Goal: Information Seeking & Learning: Learn about a topic

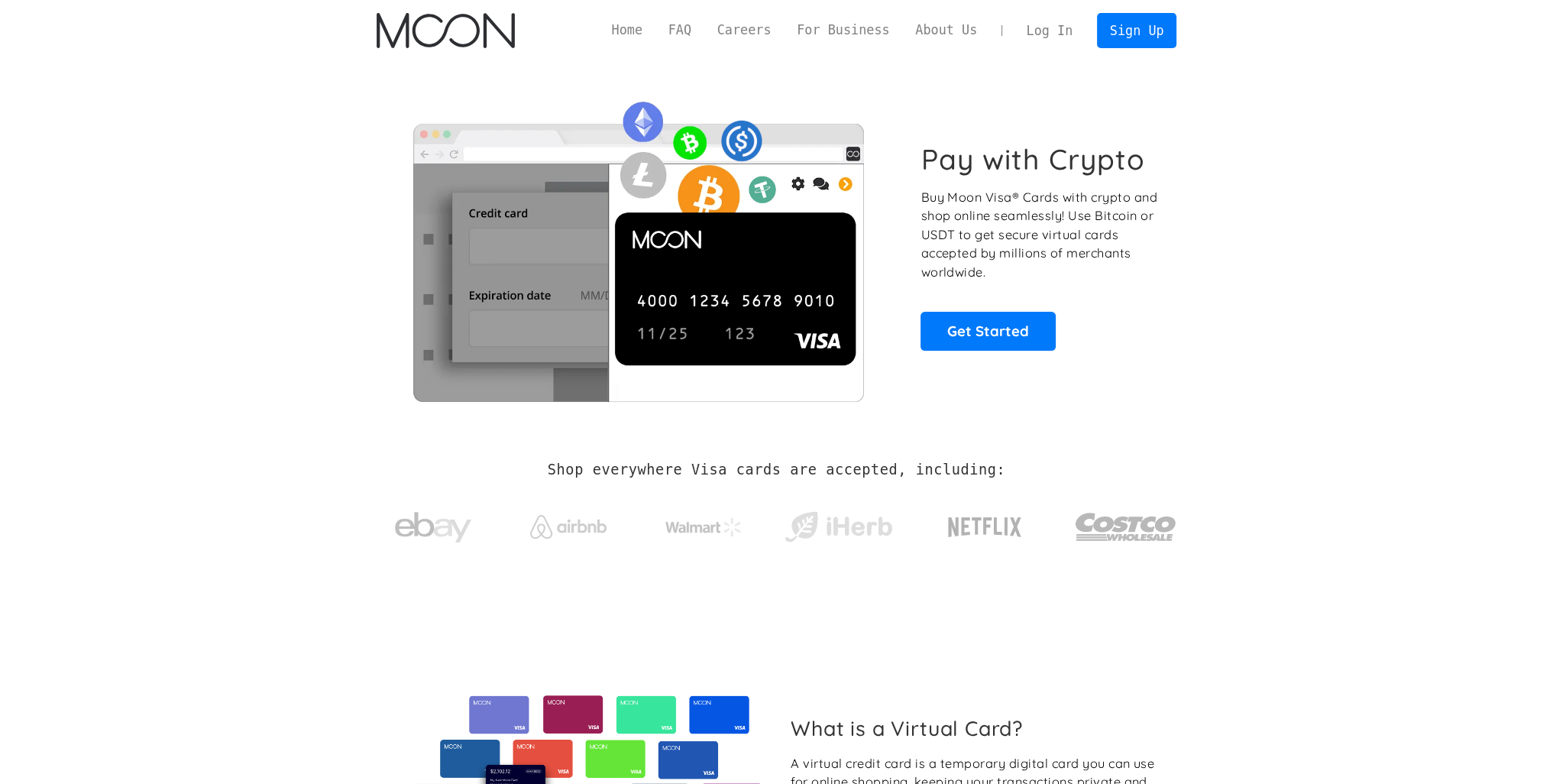
click at [1071, 35] on link "Log In" at bounding box center [1050, 31] width 71 height 34
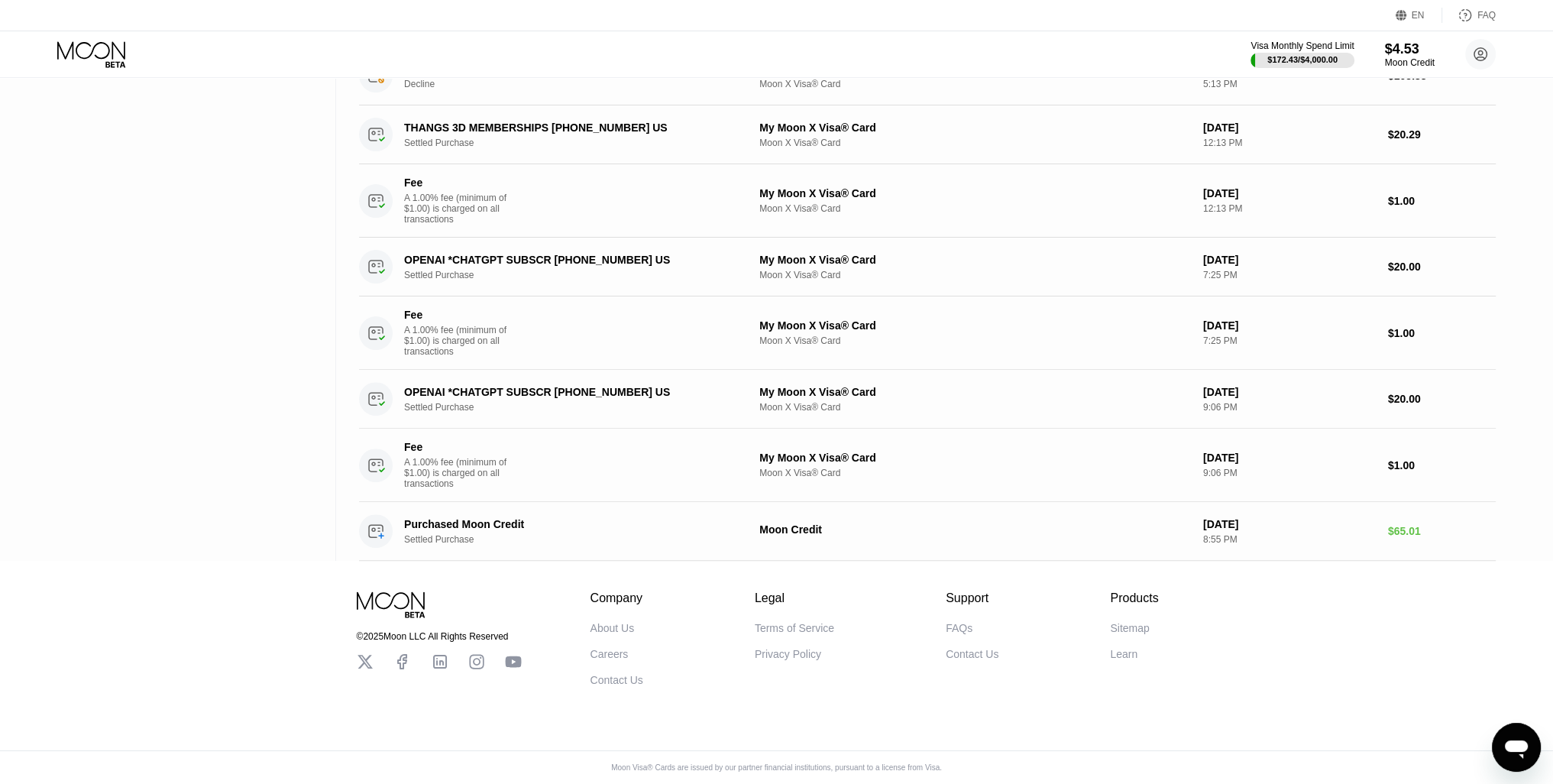
scroll to position [663, 0]
click at [960, 623] on div "FAQs" at bounding box center [959, 627] width 26 height 12
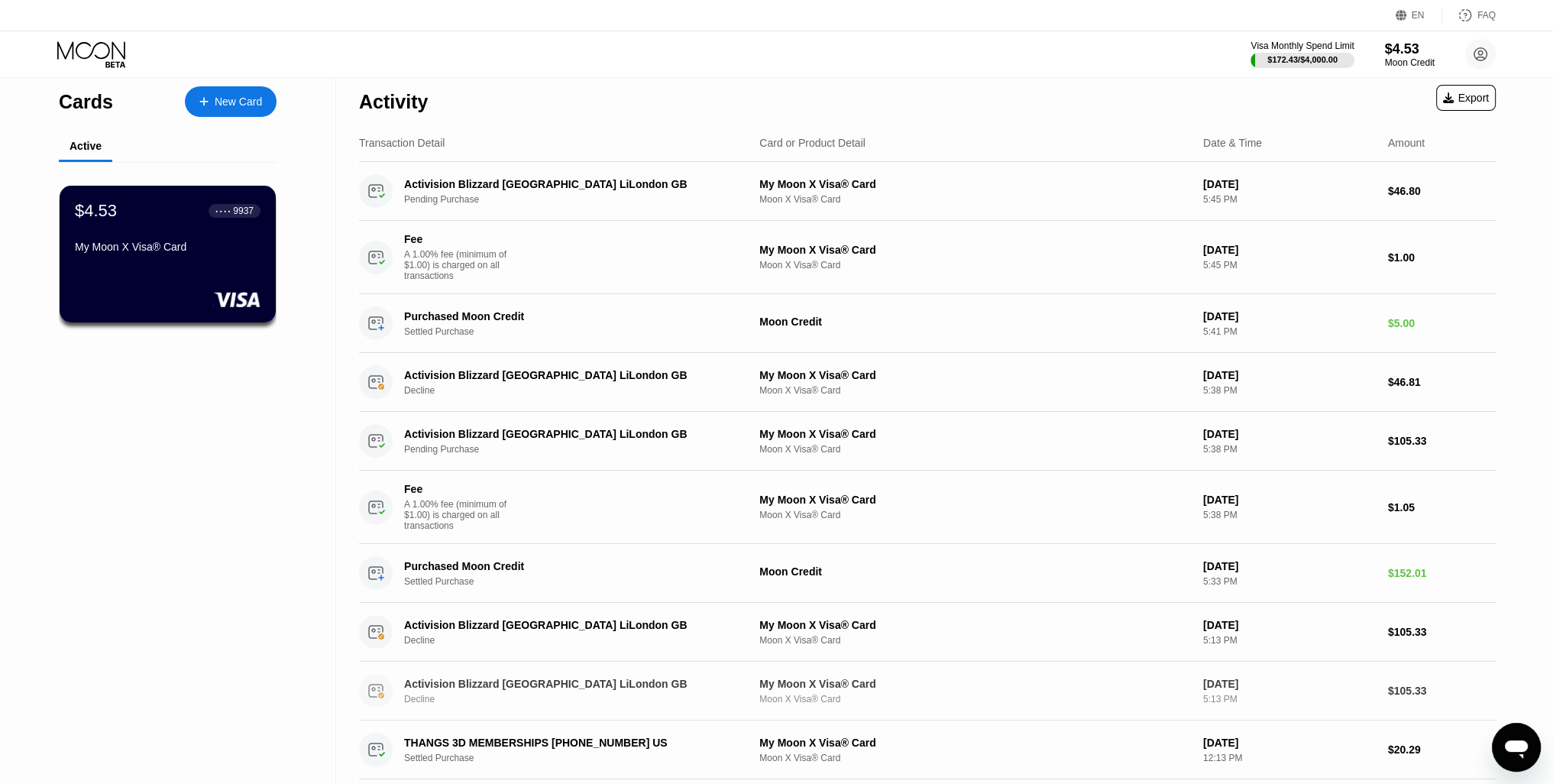
scroll to position [0, 0]
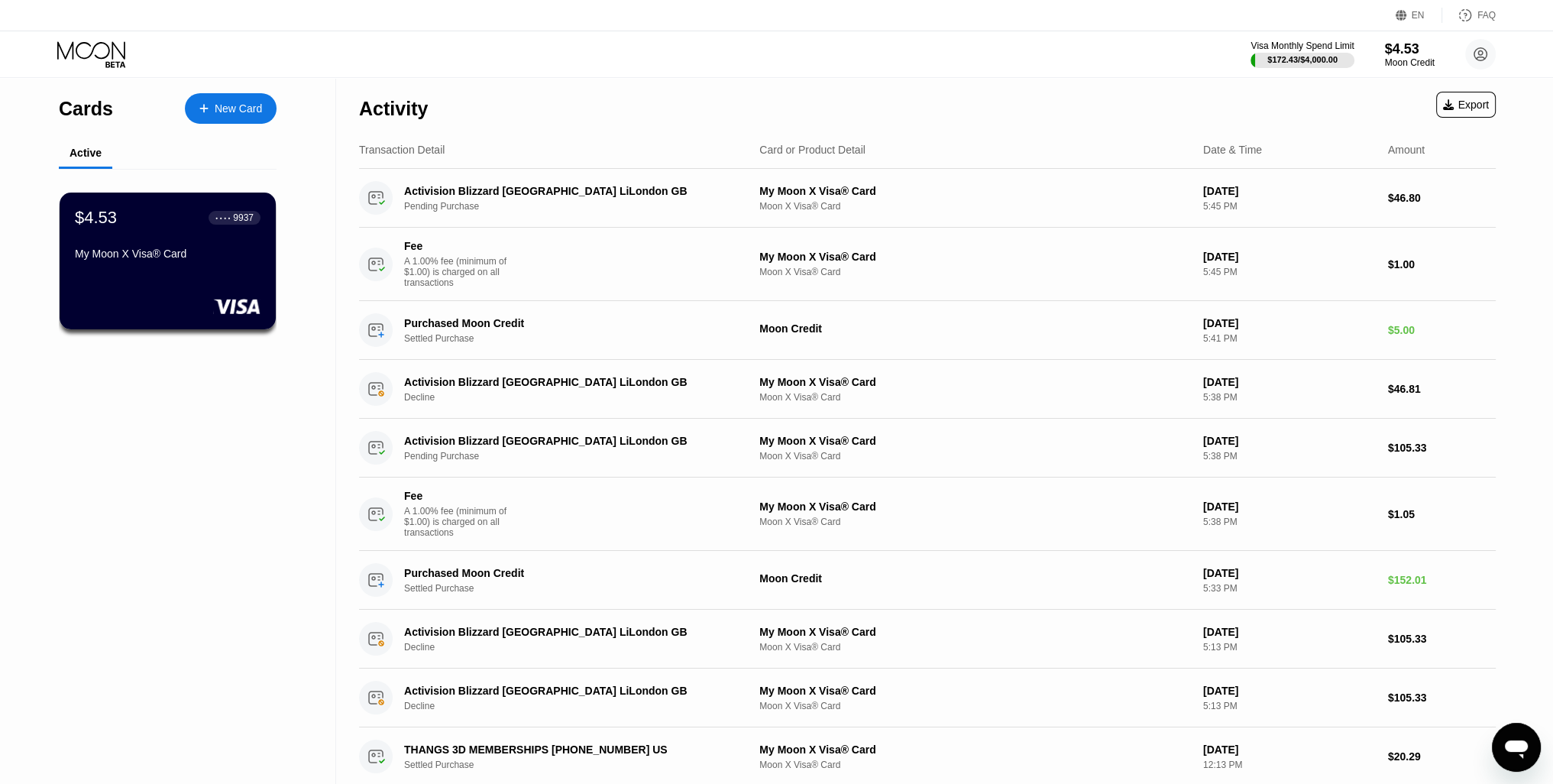
click at [1094, 87] on div "Activity Export" at bounding box center [927, 104] width 1137 height 54
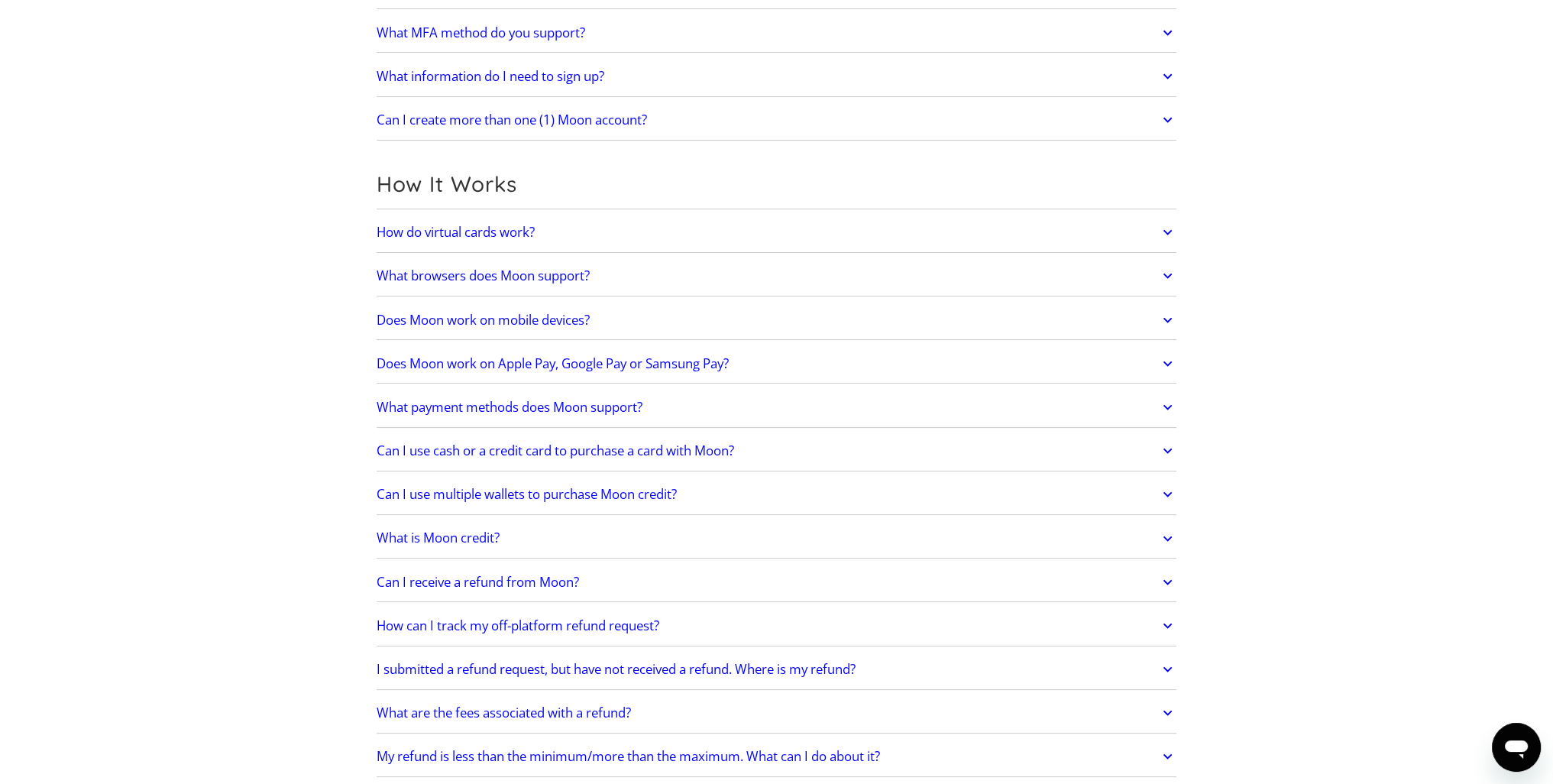
scroll to position [305, 0]
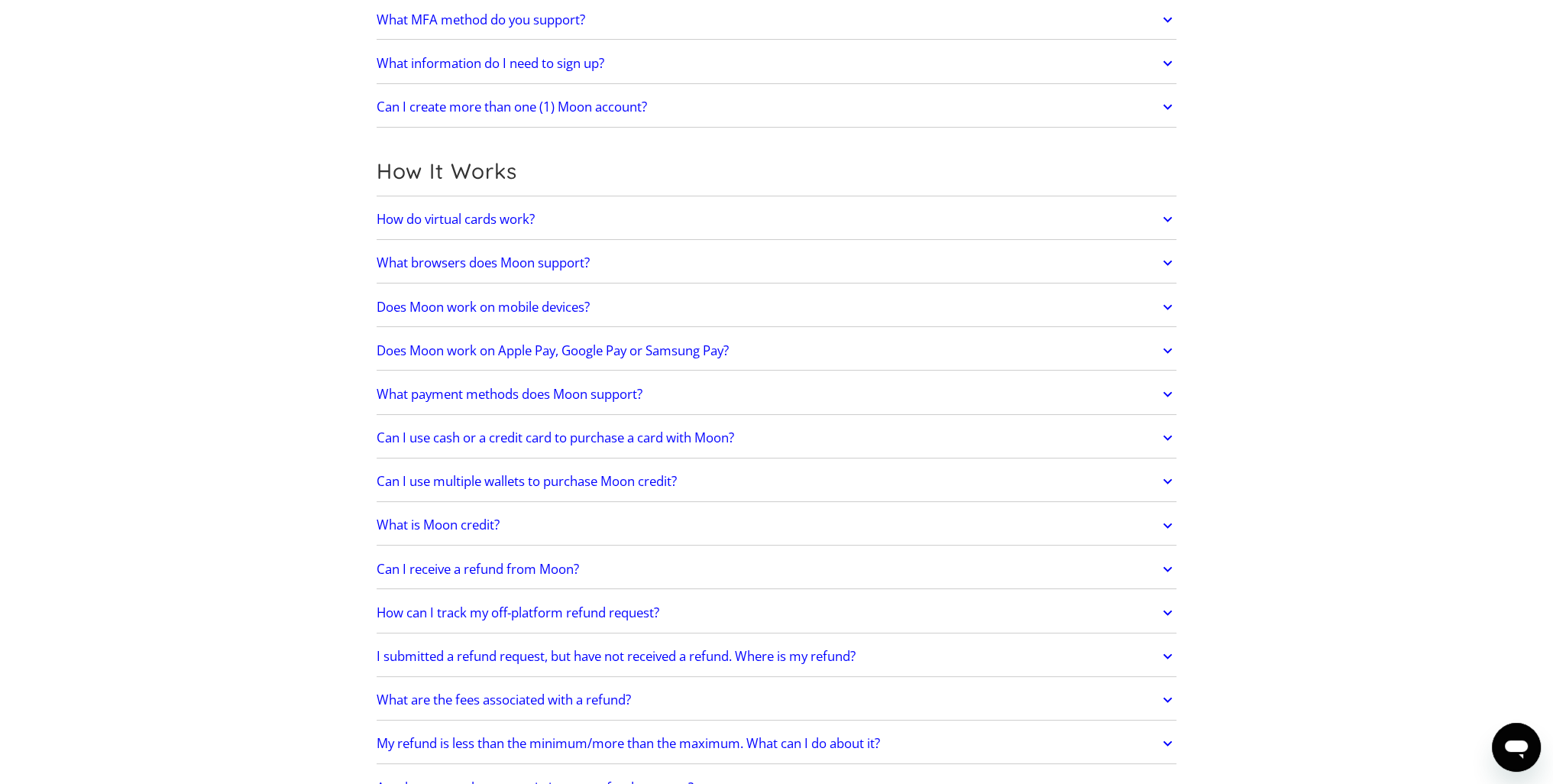
click at [546, 566] on h2 "Can I receive a refund from Moon?" at bounding box center [478, 569] width 203 height 15
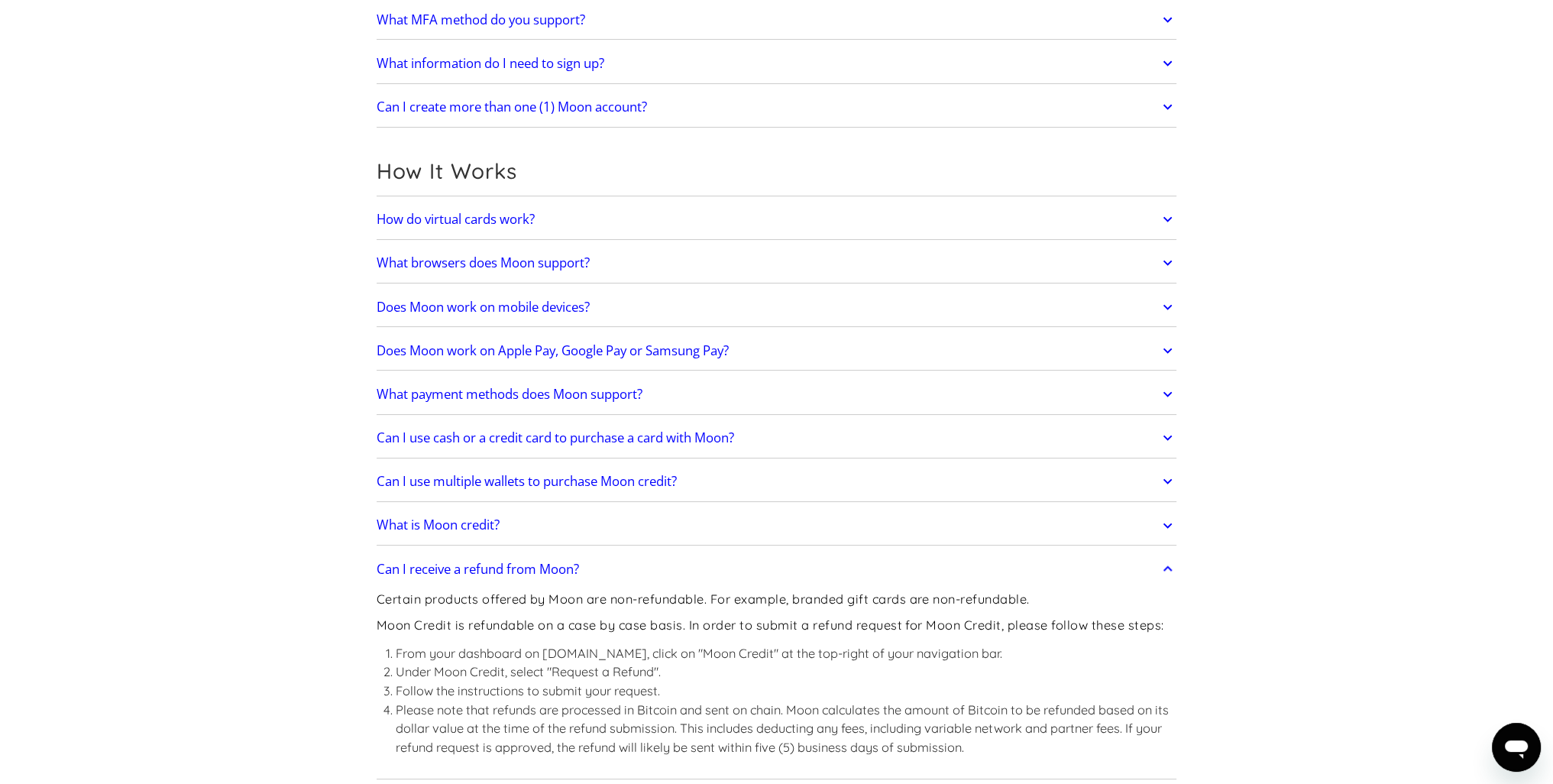
click at [592, 350] on h2 "Does Moon work on Apple Pay, Google Pay or Samsung Pay?" at bounding box center [552, 350] width 352 height 15
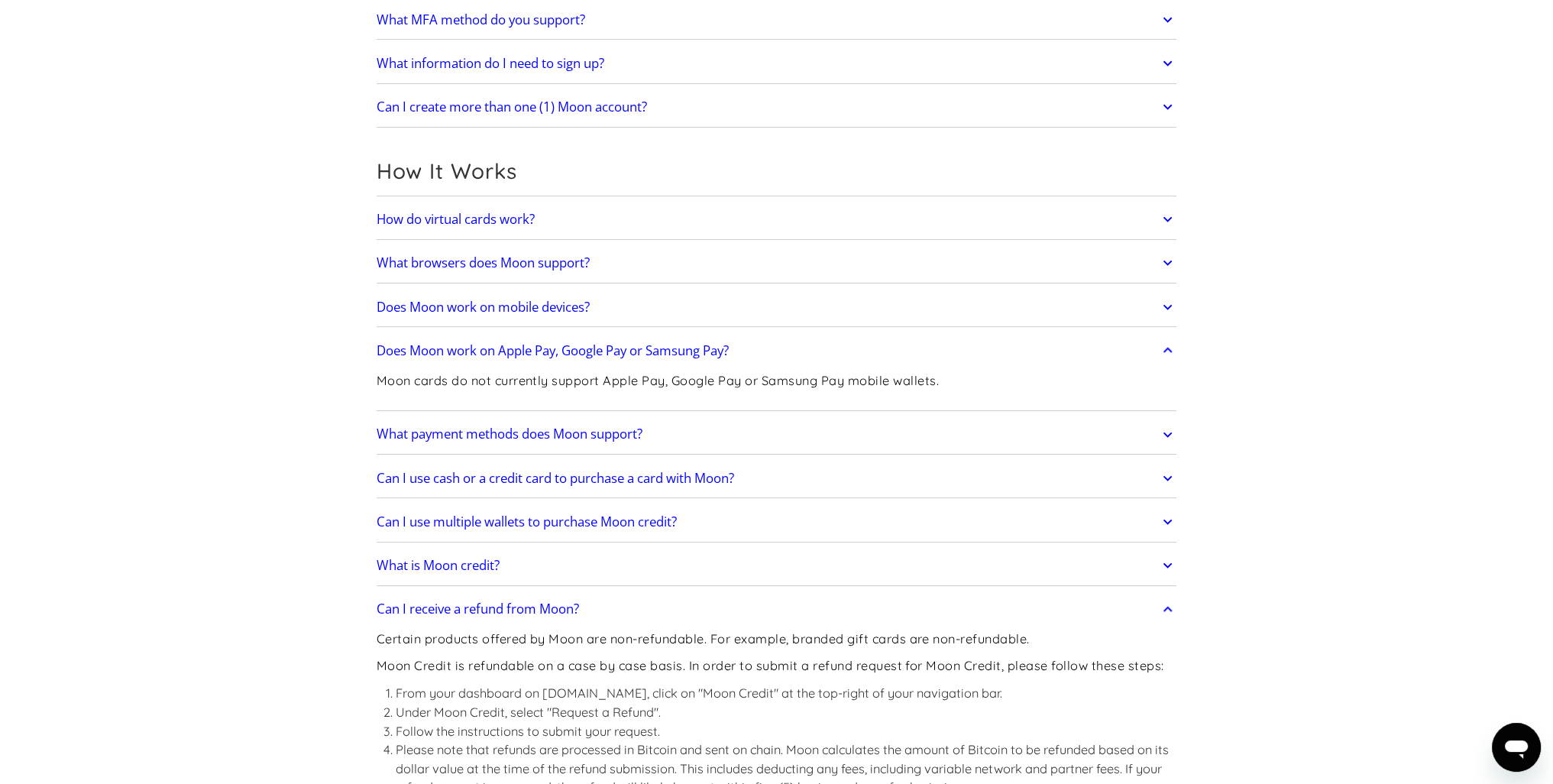
click at [592, 350] on h2 "Does Moon work on Apple Pay, Google Pay or Samsung Pay?" at bounding box center [552, 350] width 352 height 15
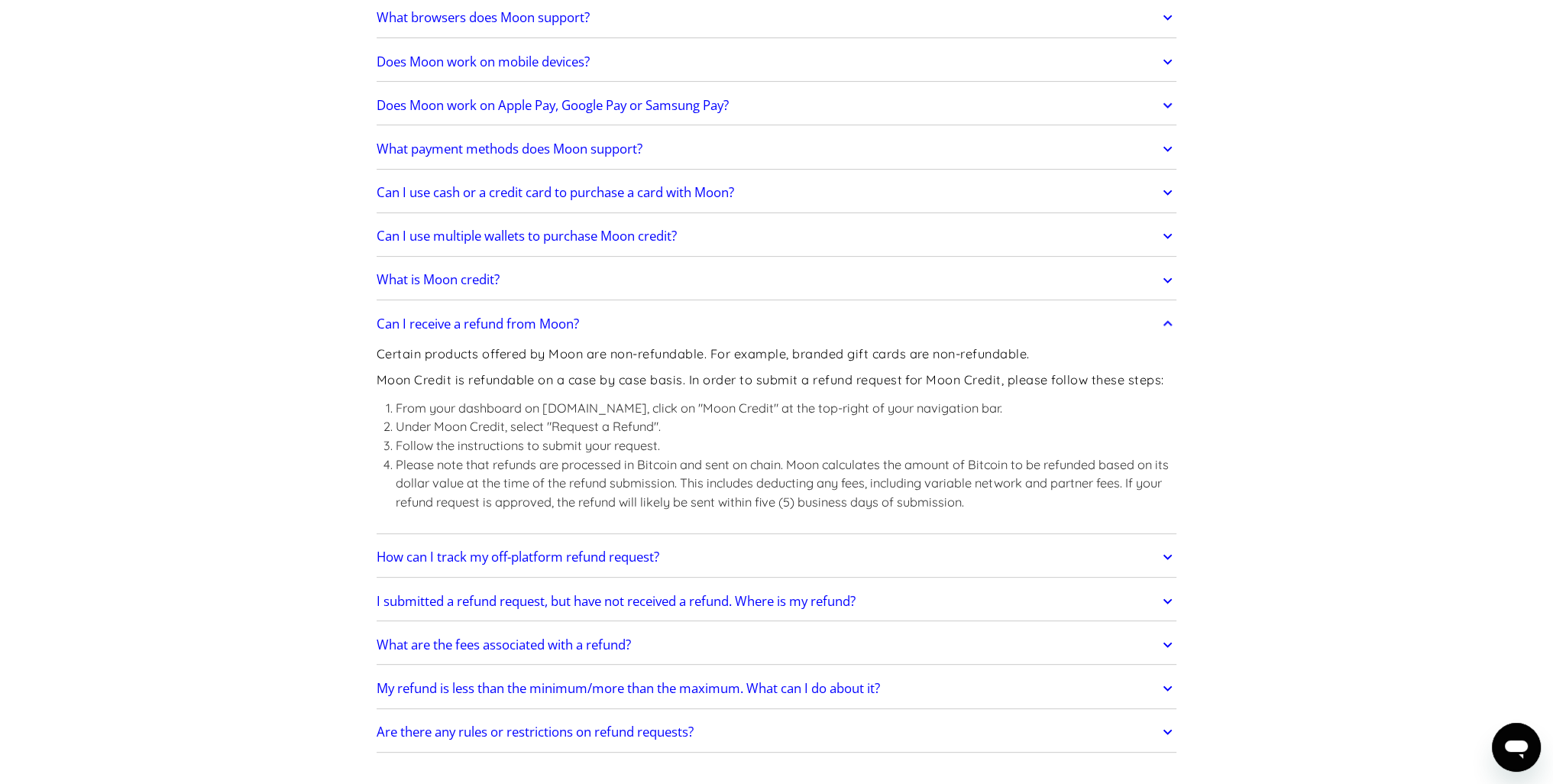
scroll to position [611, 0]
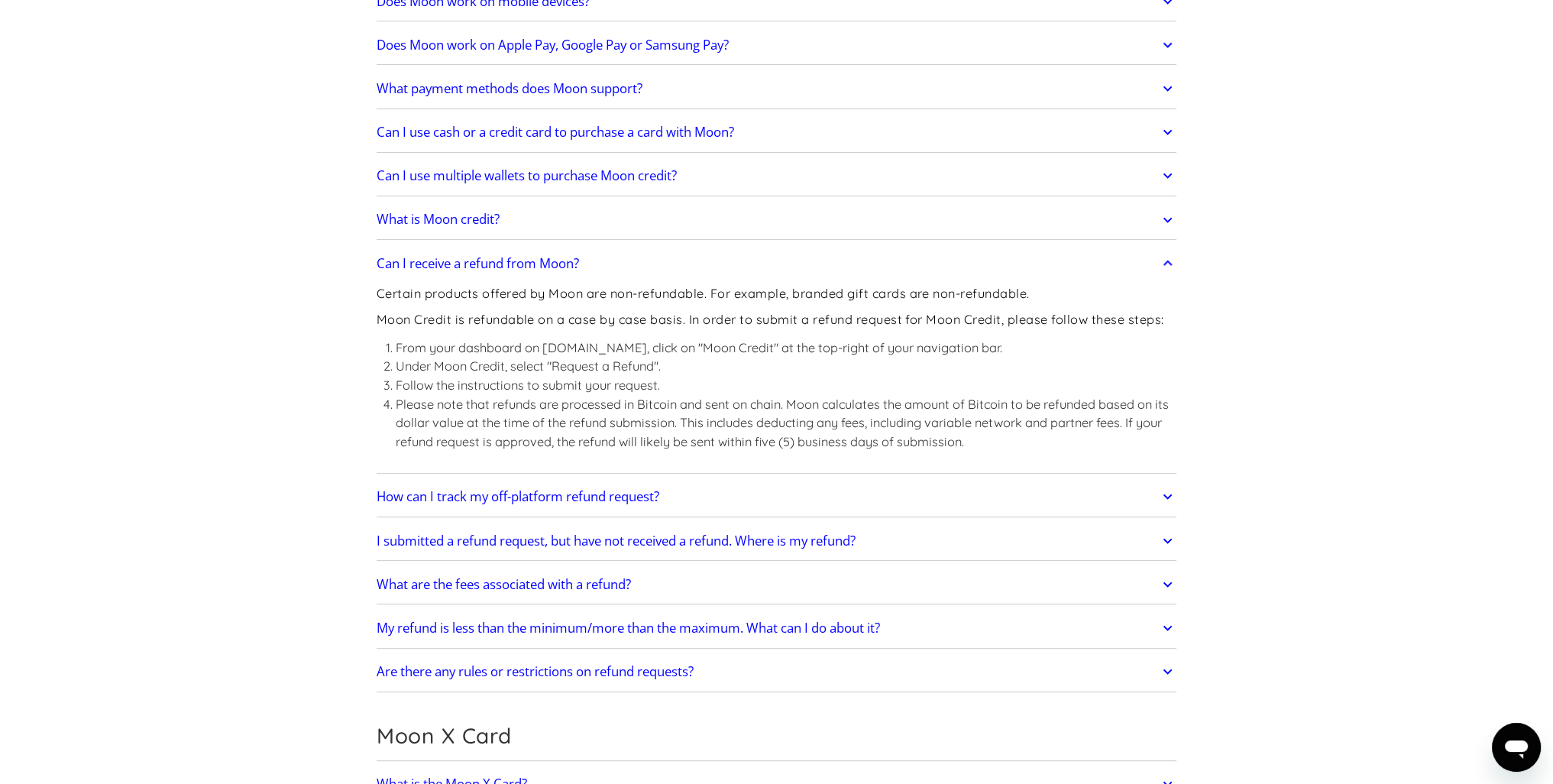
click at [531, 258] on h2 "Can I receive a refund from Moon?" at bounding box center [478, 264] width 203 height 15
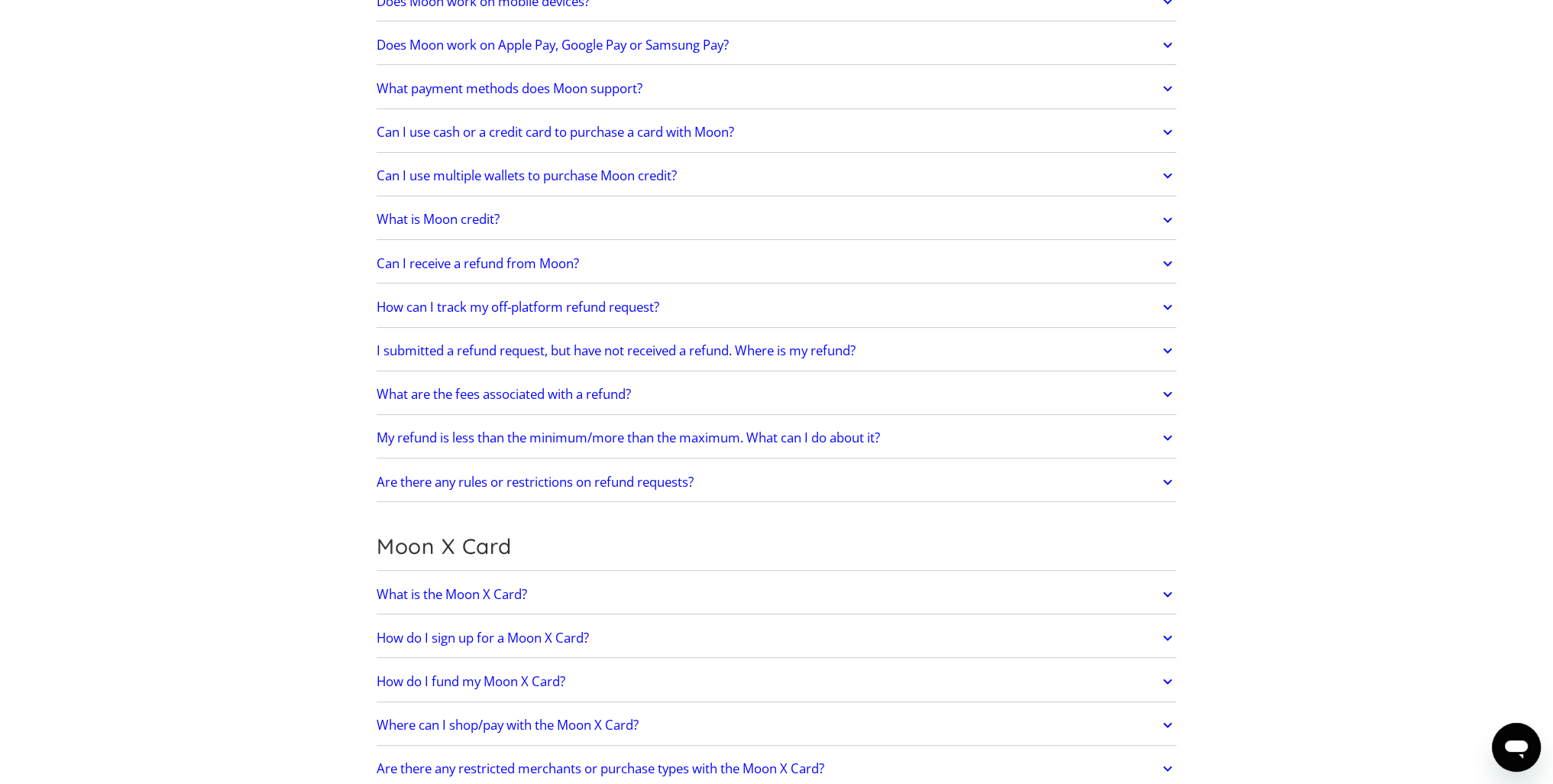
click at [550, 351] on h2 "I submitted a refund request, but have not received a refund. Where is my refun…" at bounding box center [616, 350] width 479 height 15
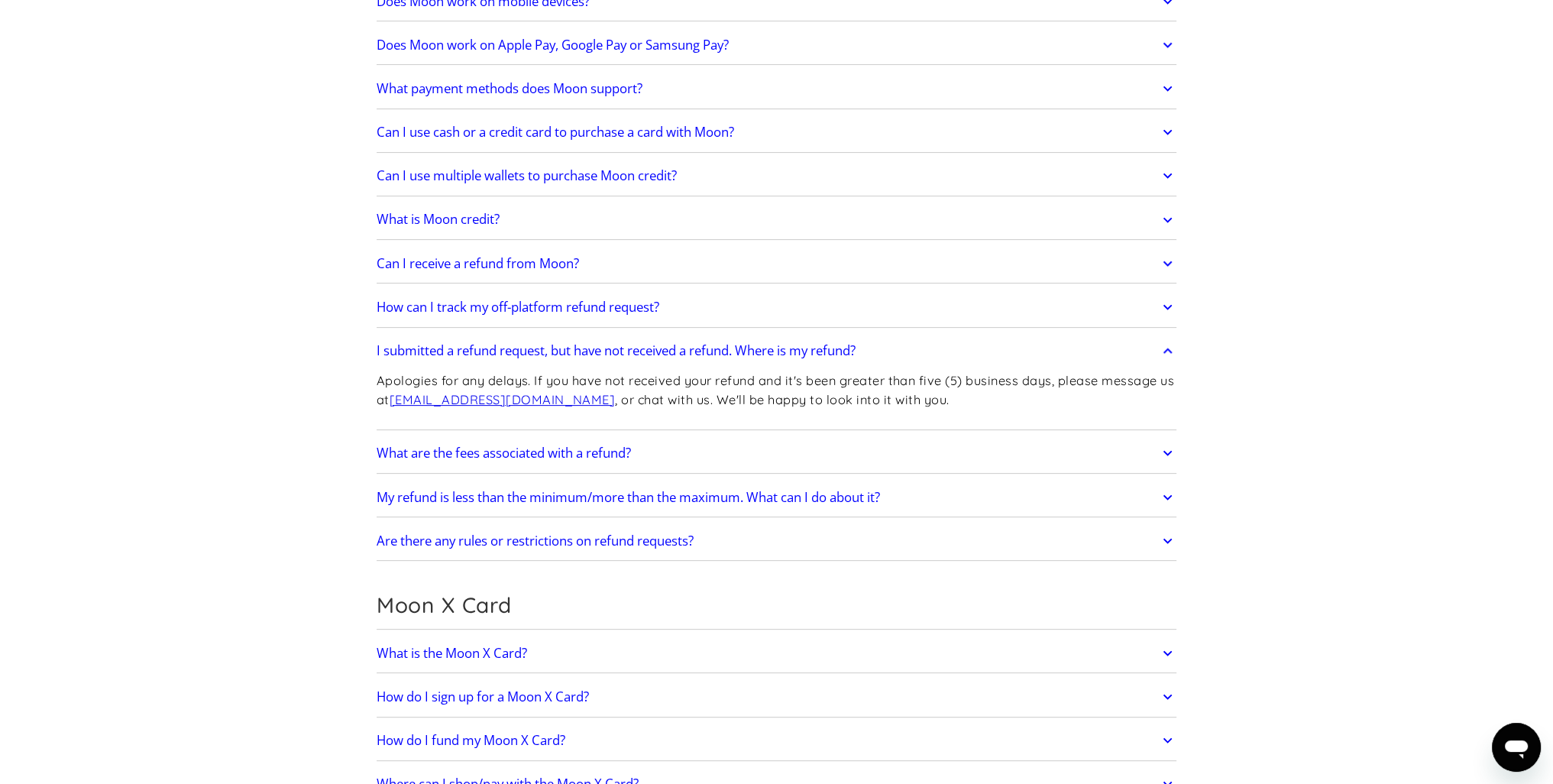
click at [550, 351] on h2 "I submitted a refund request, but have not received a refund. Where is my refun…" at bounding box center [616, 350] width 479 height 15
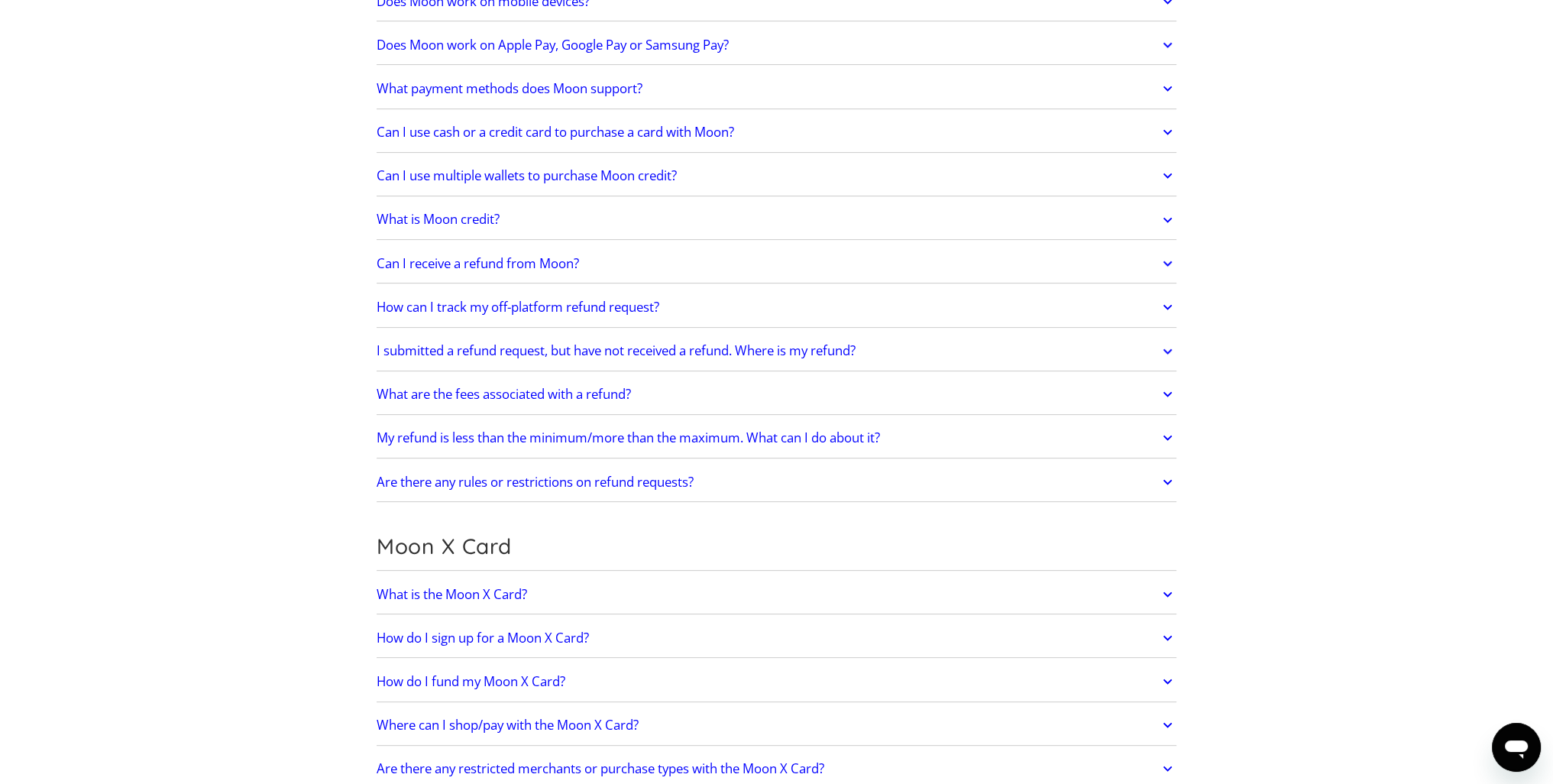
click at [550, 351] on h2 "I submitted a refund request, but have not received a refund. Where is my refun…" at bounding box center [616, 350] width 479 height 15
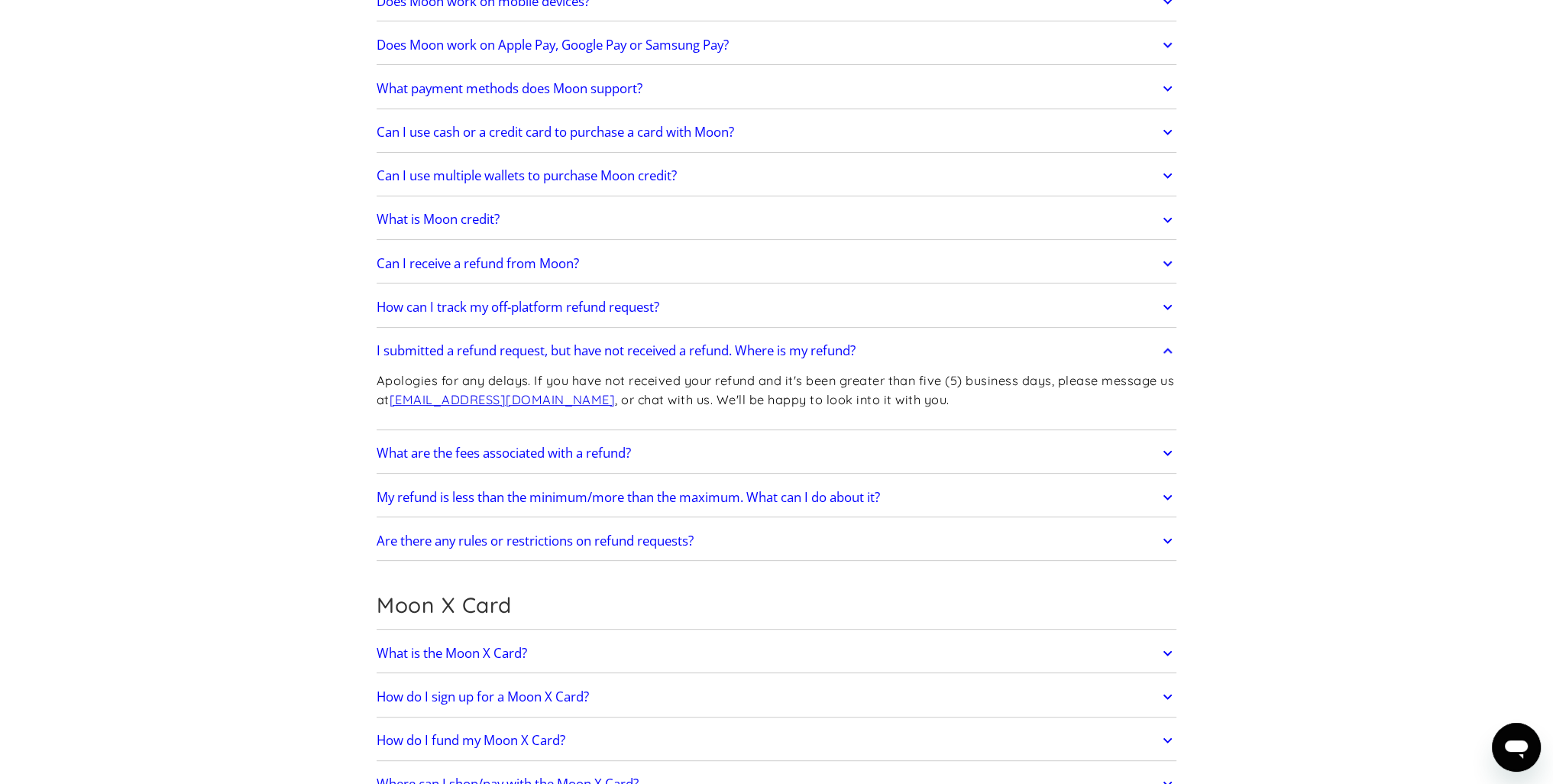
click at [550, 351] on h2 "I submitted a refund request, but have not received a refund. Where is my refun…" at bounding box center [616, 350] width 479 height 15
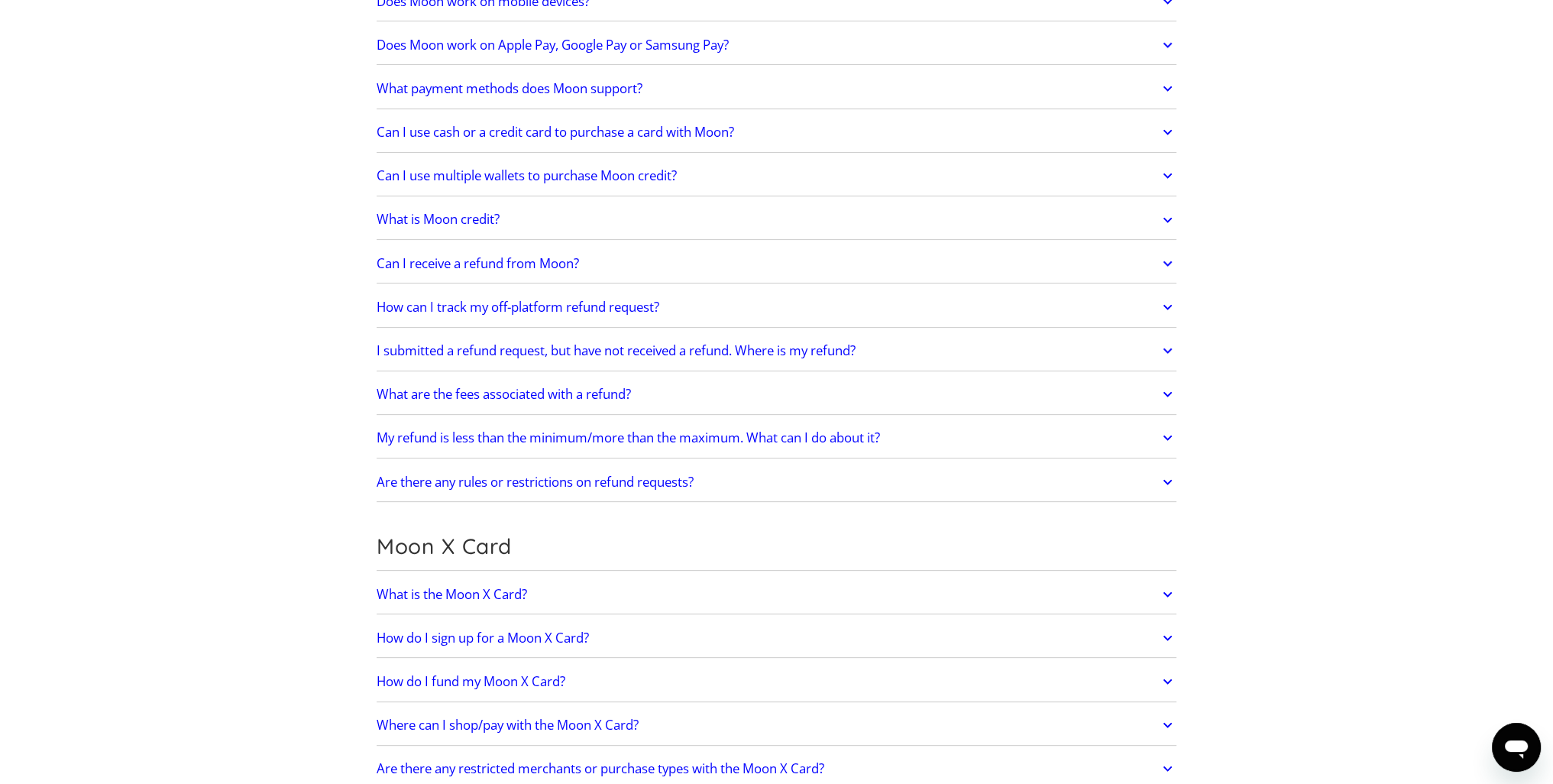
click at [555, 399] on h2 "What are the fees associated with a refund?" at bounding box center [503, 394] width 254 height 15
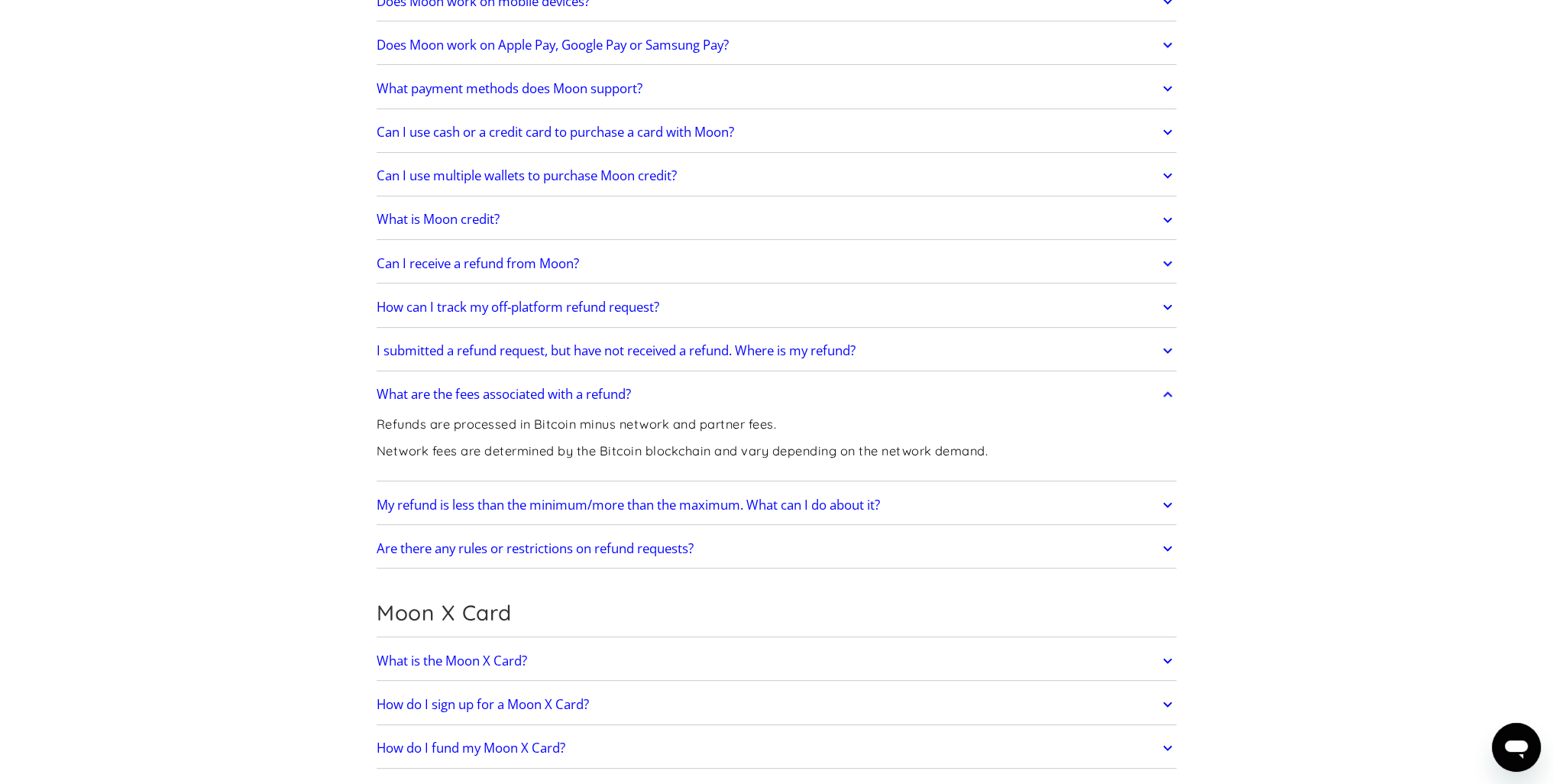
click at [555, 395] on h2 "What are the fees associated with a refund?" at bounding box center [503, 394] width 254 height 15
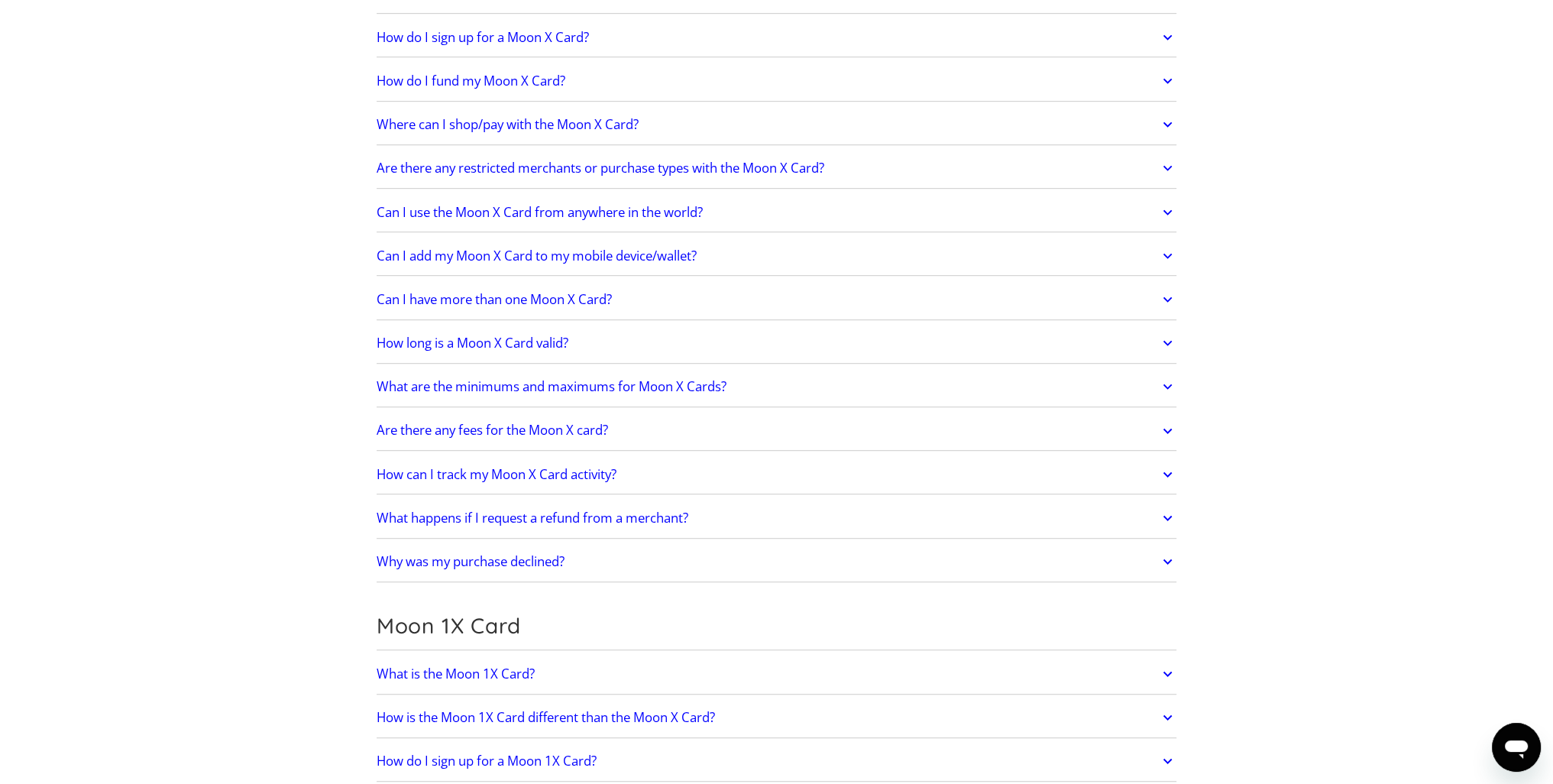
scroll to position [1222, 0]
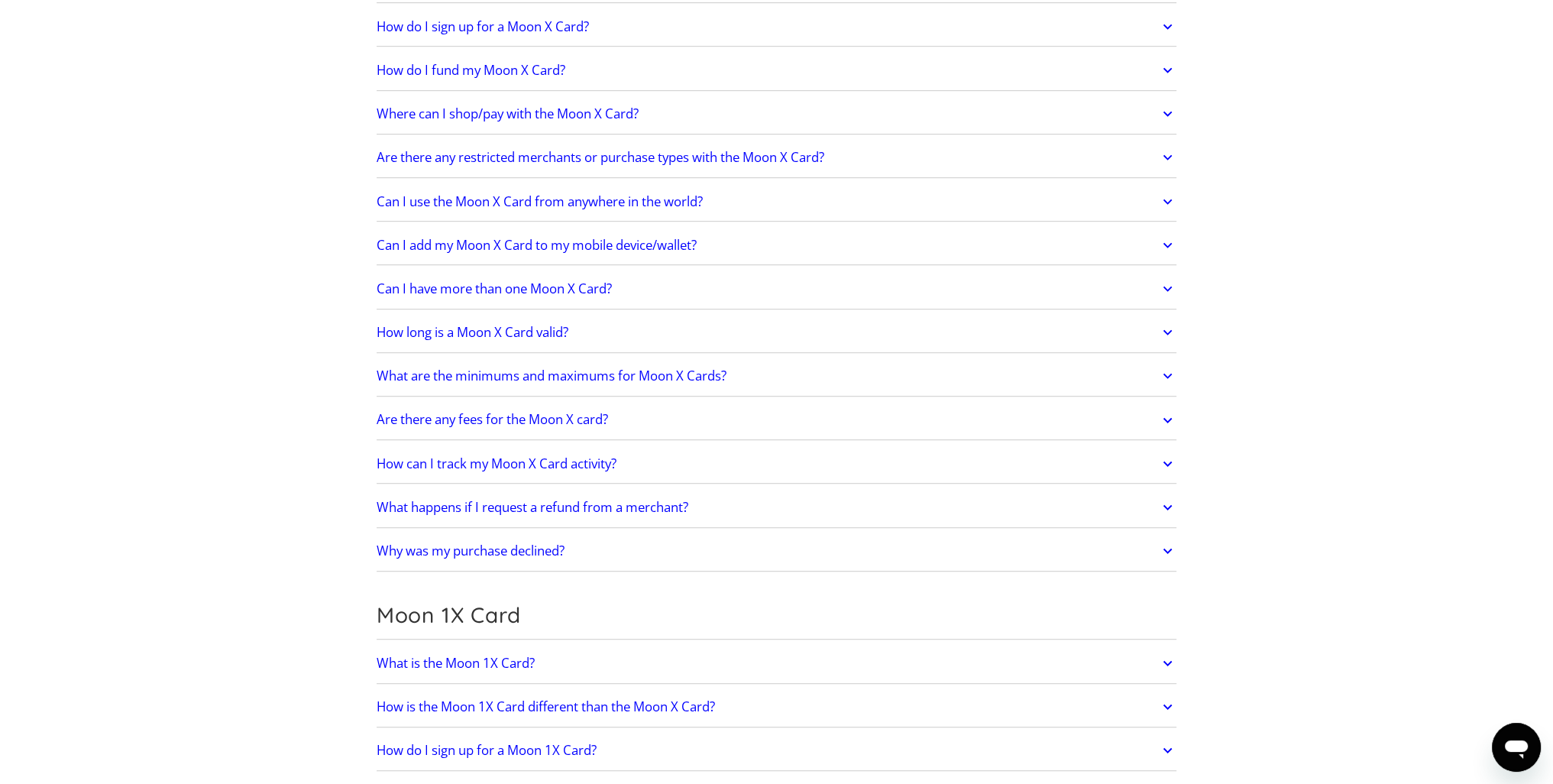
click at [669, 507] on h2 "What happens if I request a refund from a merchant?" at bounding box center [532, 507] width 312 height 15
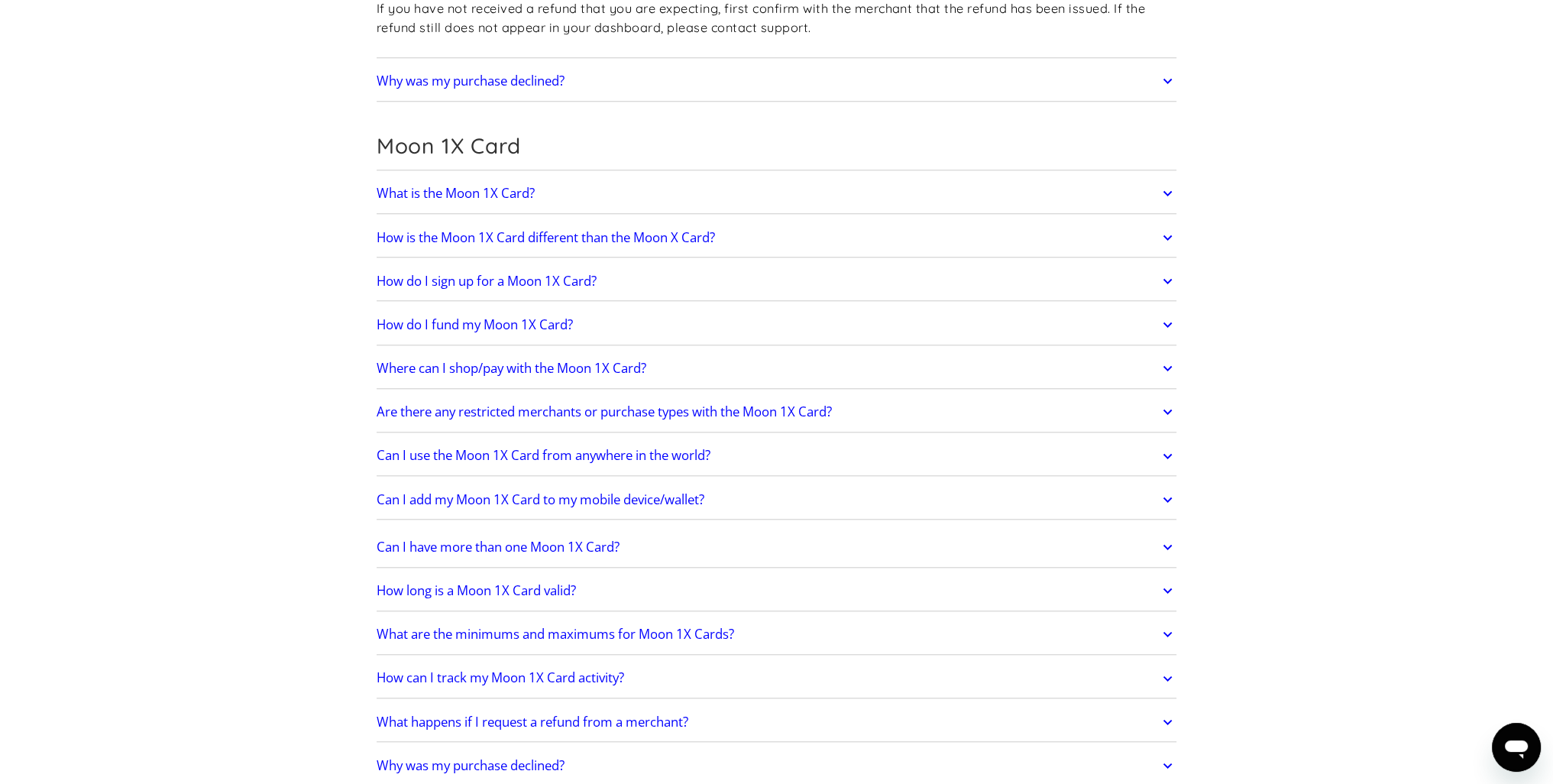
scroll to position [1910, 0]
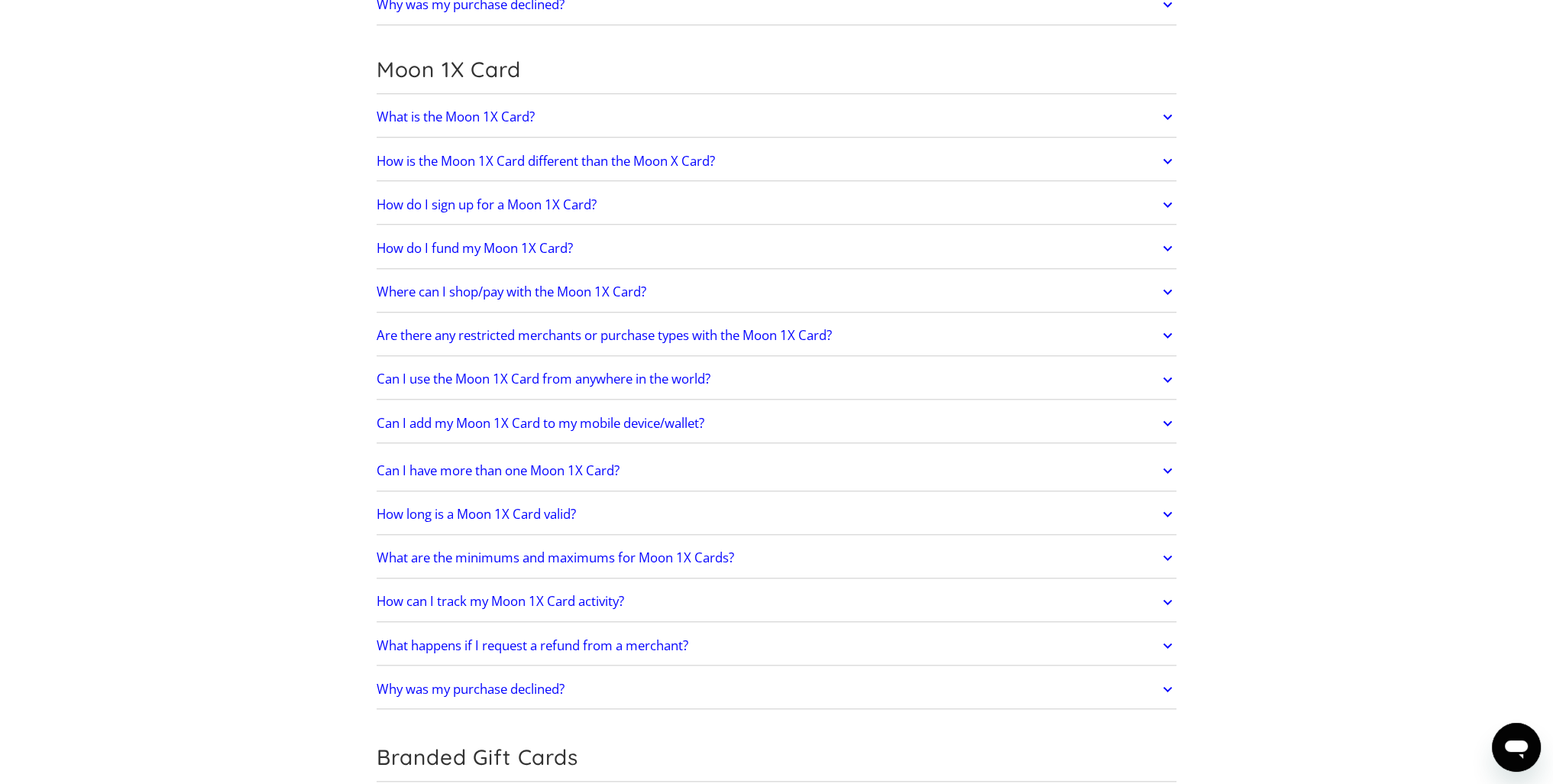
click at [657, 643] on h2 "What happens if I request a refund from a merchant?" at bounding box center [532, 645] width 312 height 15
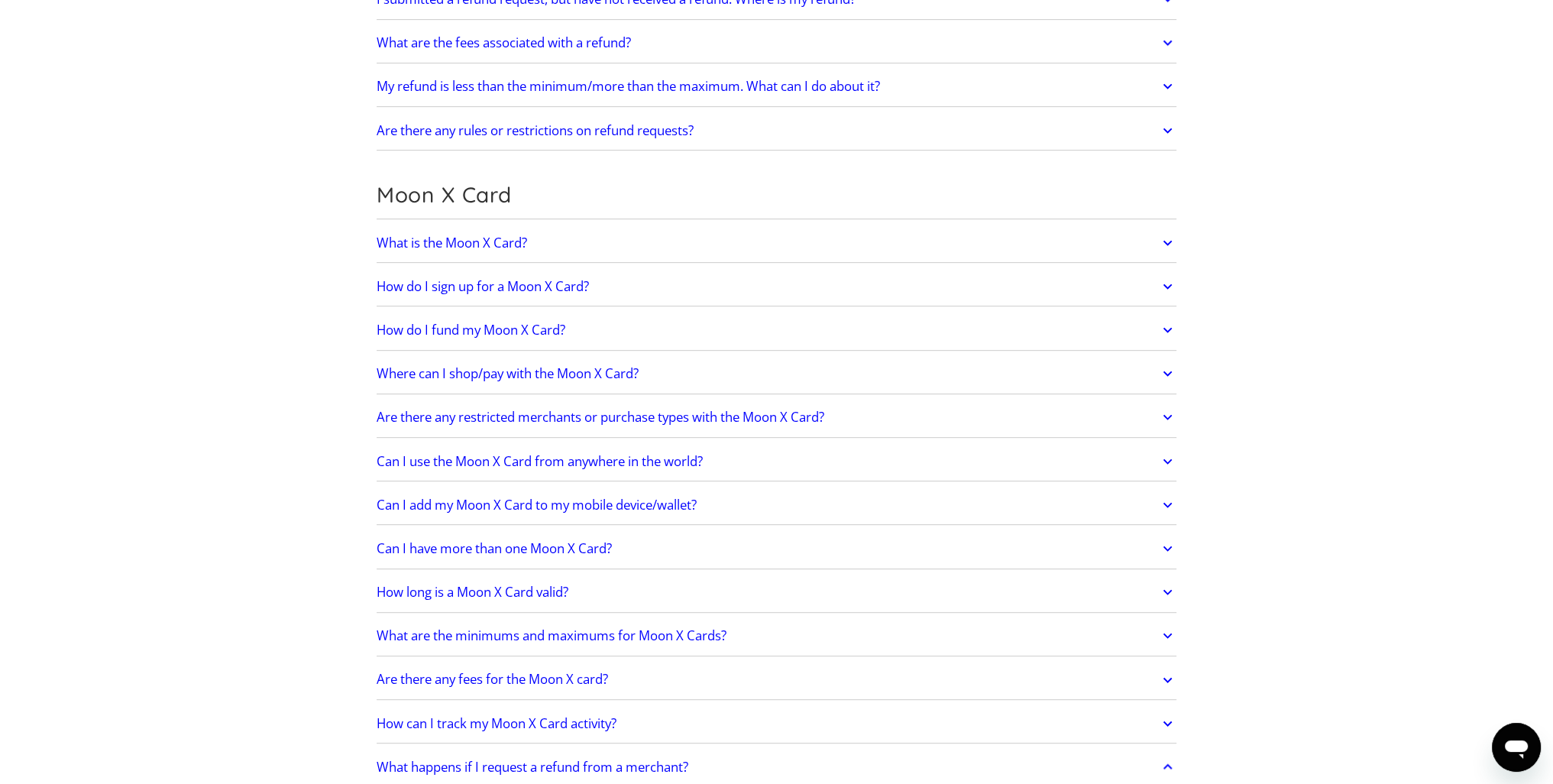
scroll to position [0, 0]
